Goal: Find contact information: Find contact information

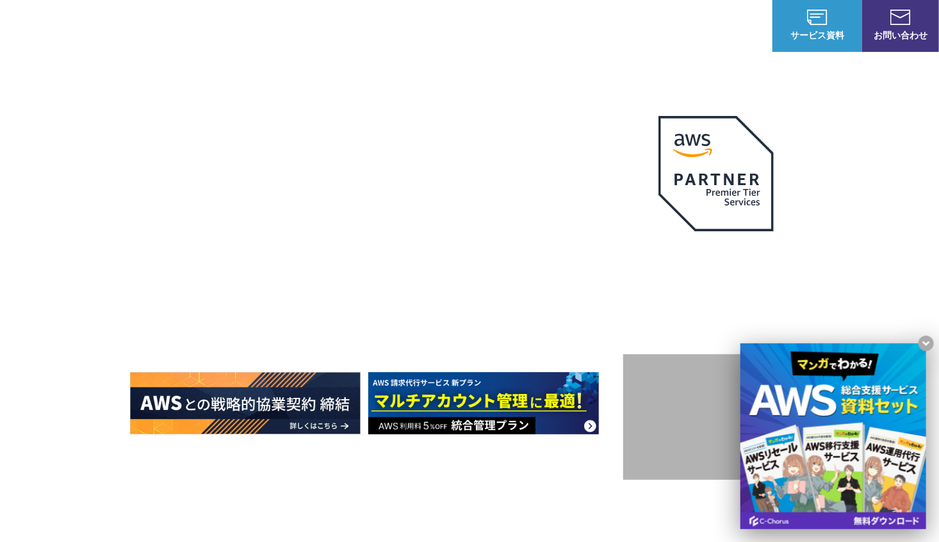
click at [728, 238] on div "AWS 最上位プレミアティア サービスパートナー" at bounding box center [716, 206] width 186 height 220
click at [724, 193] on img at bounding box center [715, 173] width 115 height 115
click at [725, 192] on img at bounding box center [715, 173] width 115 height 115
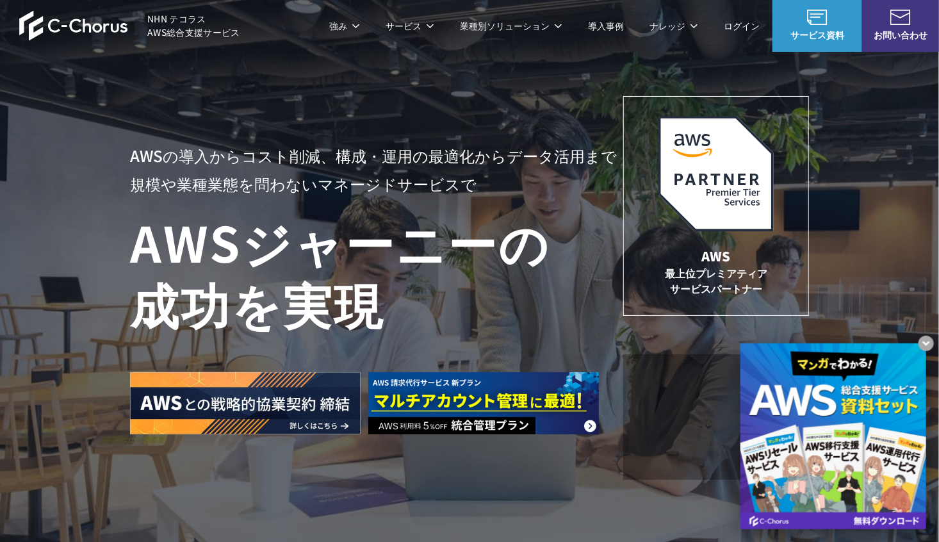
click at [464, 286] on h1 "AWS ジャーニーの 成功を実現" at bounding box center [376, 272] width 493 height 123
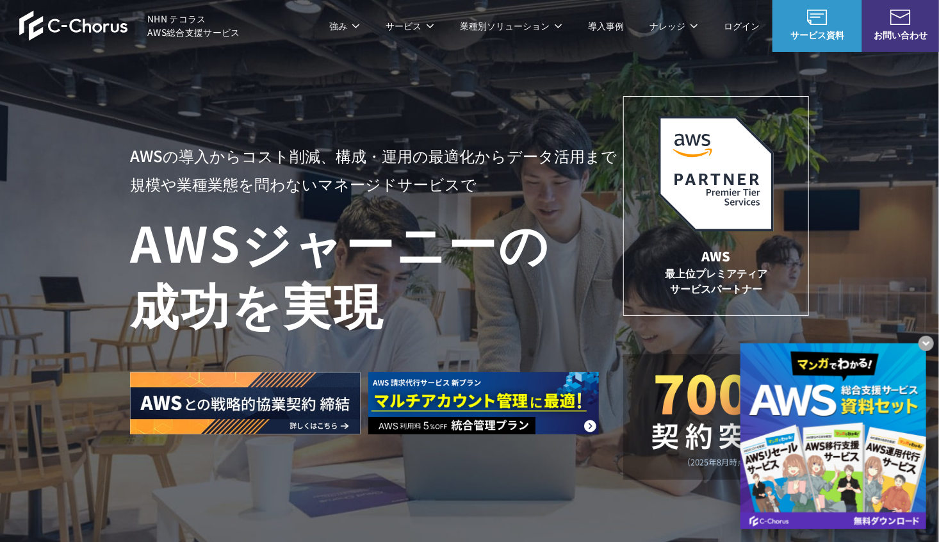
click at [441, 400] on img at bounding box center [483, 403] width 231 height 62
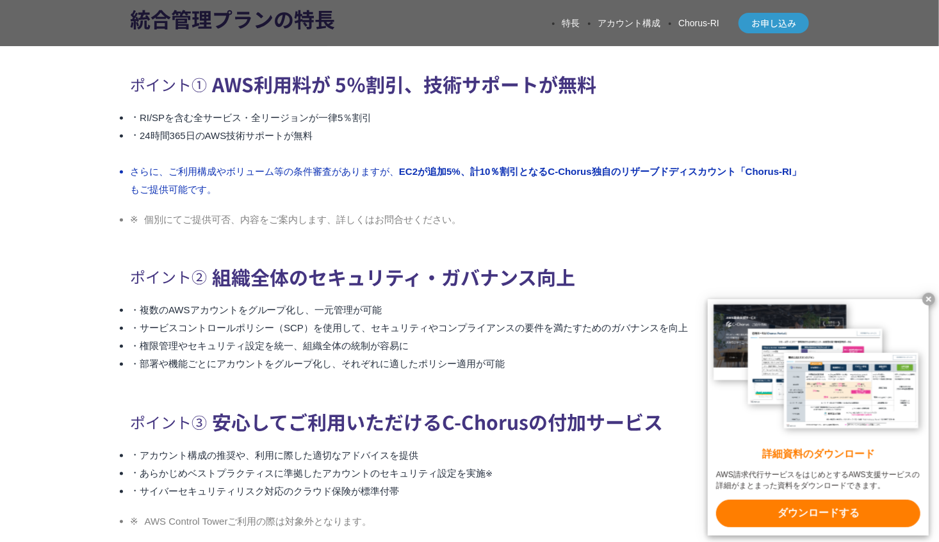
scroll to position [2864, 0]
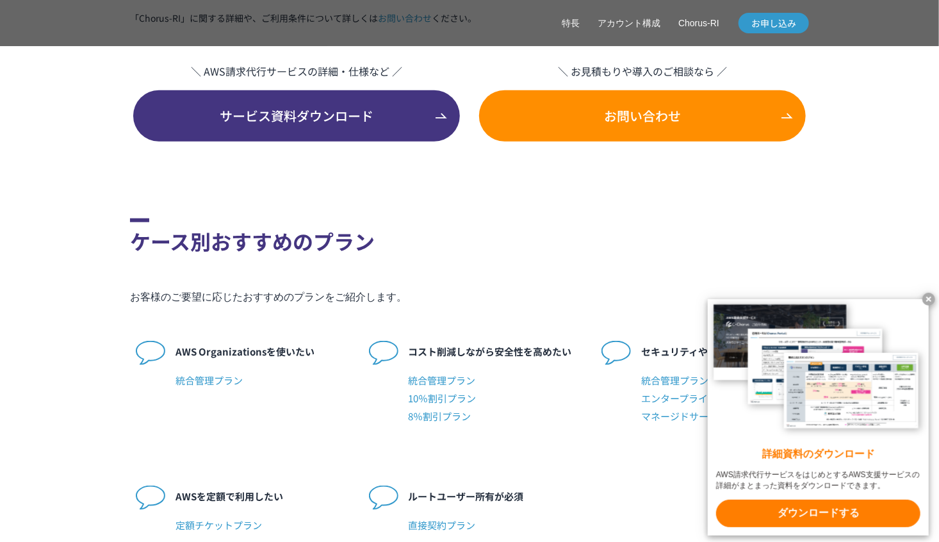
click at [671, 136] on link "お問い合わせ" at bounding box center [642, 115] width 327 height 51
